Goal: Transaction & Acquisition: Download file/media

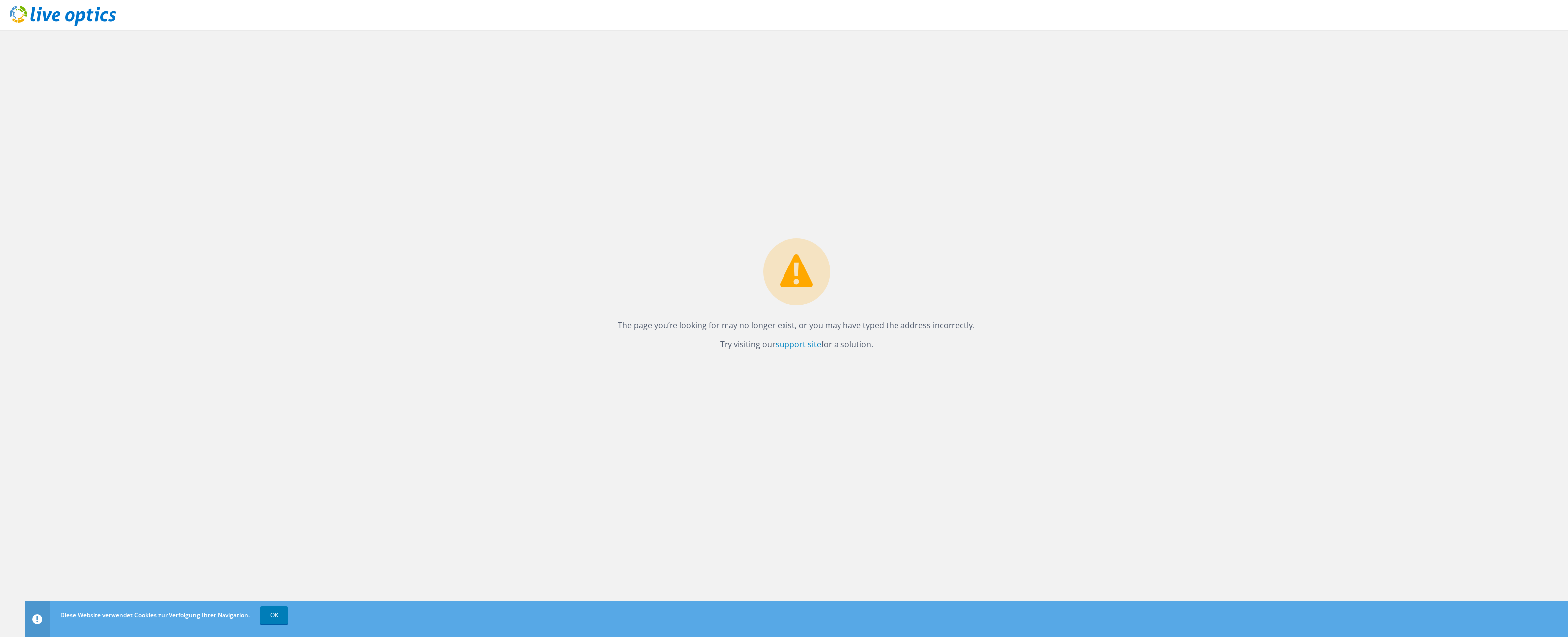
click at [87, 20] on use at bounding box center [63, 16] width 106 height 20
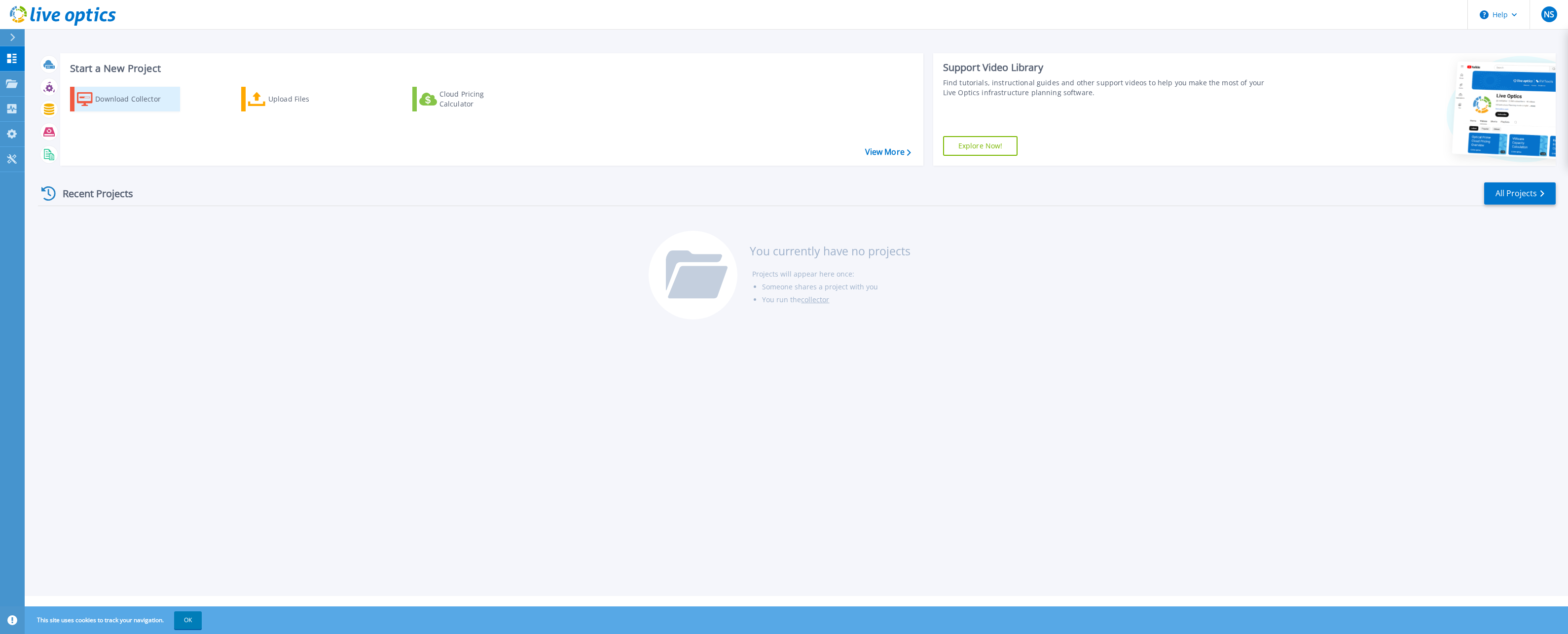
click at [99, 92] on div "Download Collector" at bounding box center [135, 99] width 79 height 19
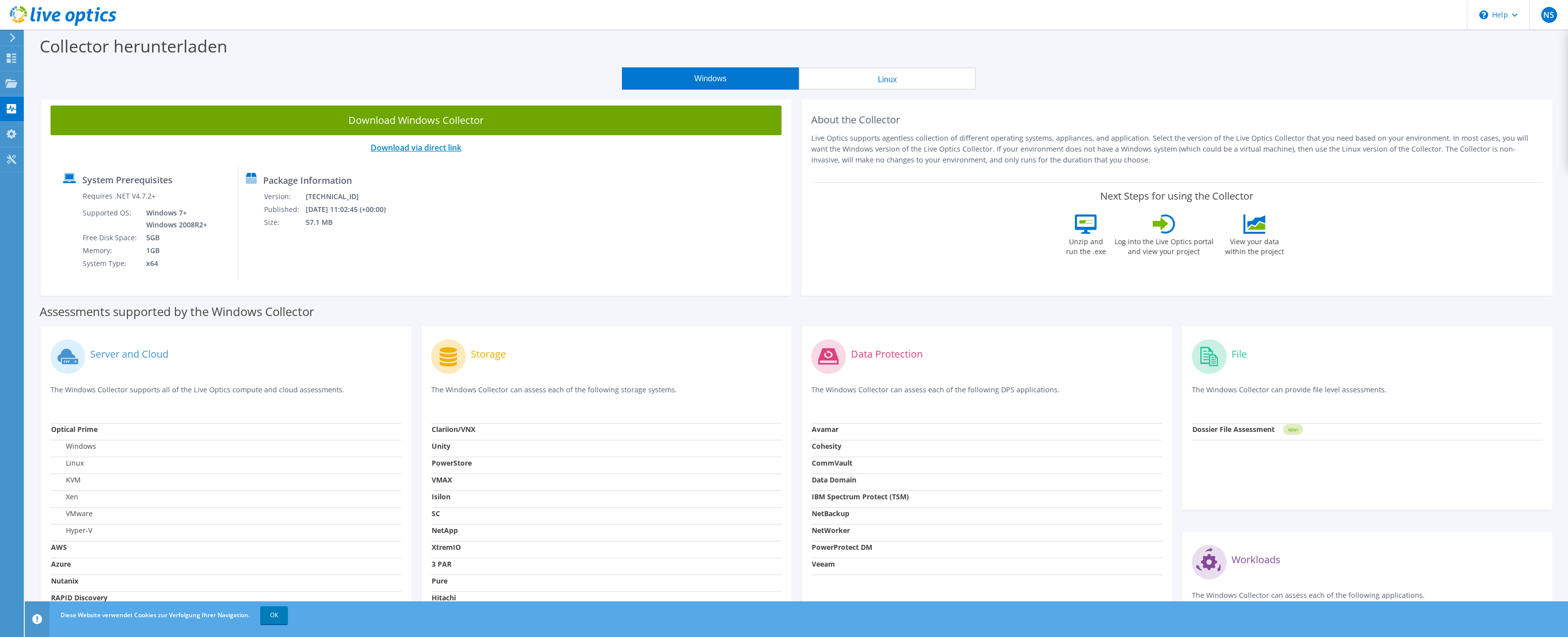
click at [440, 147] on link "Download via direct link" at bounding box center [416, 148] width 91 height 11
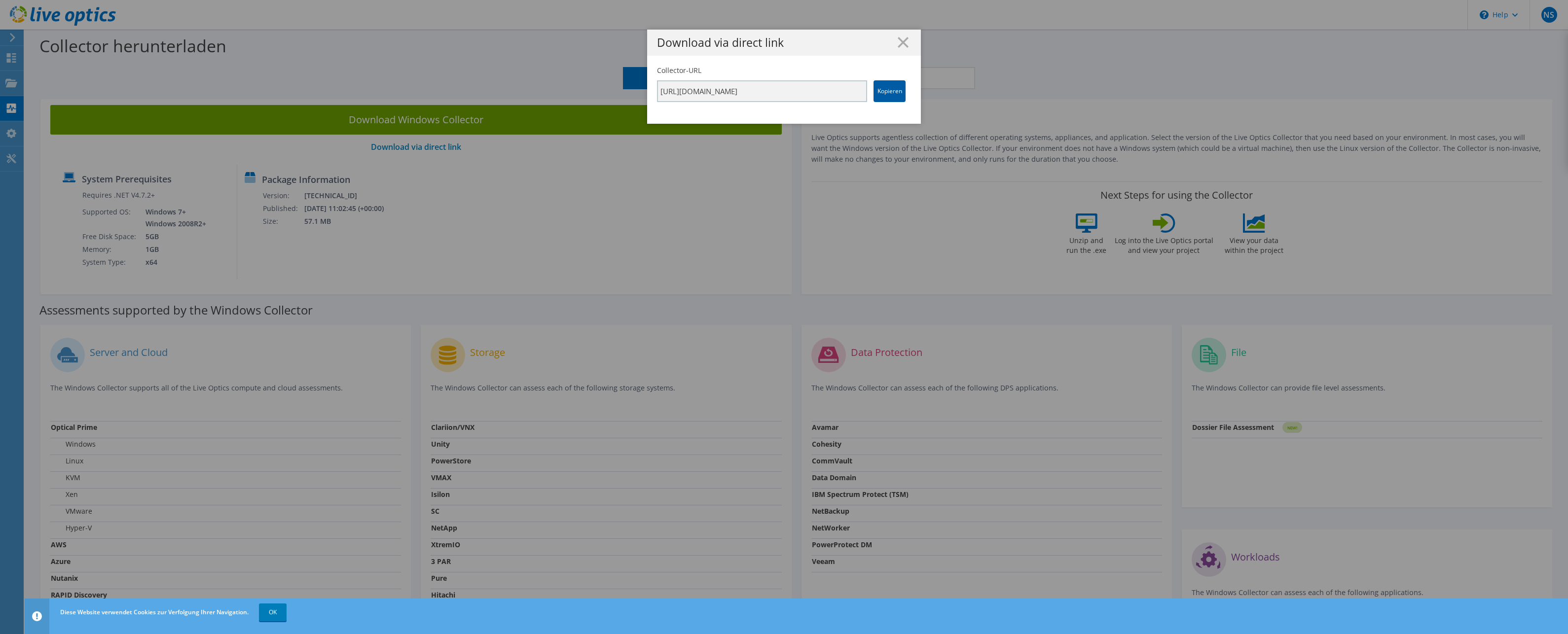
click at [886, 95] on link "Kopieren" at bounding box center [889, 91] width 32 height 22
click at [901, 43] on line at bounding box center [903, 43] width 10 height 10
